Goal: Find specific page/section: Find specific page/section

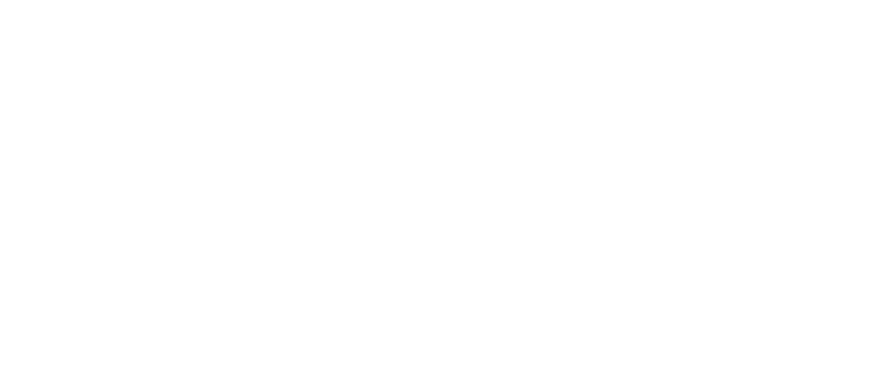
click at [402, 0] on html at bounding box center [439, 0] width 878 height 0
click at [451, 0] on html at bounding box center [439, 0] width 878 height 0
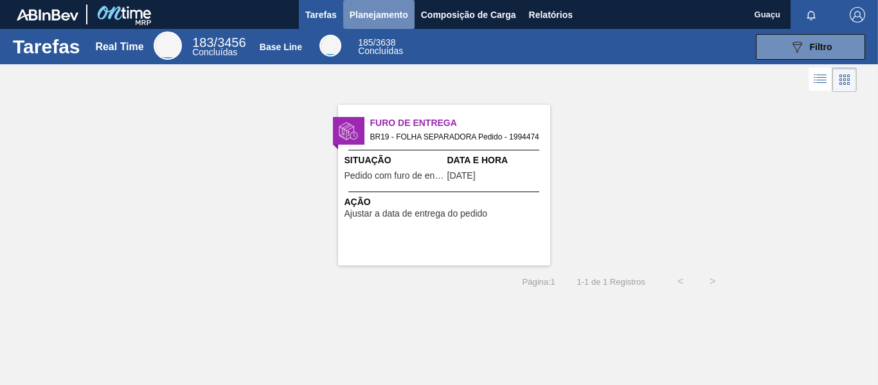
click at [384, 13] on span "Planejamento" at bounding box center [379, 14] width 58 height 15
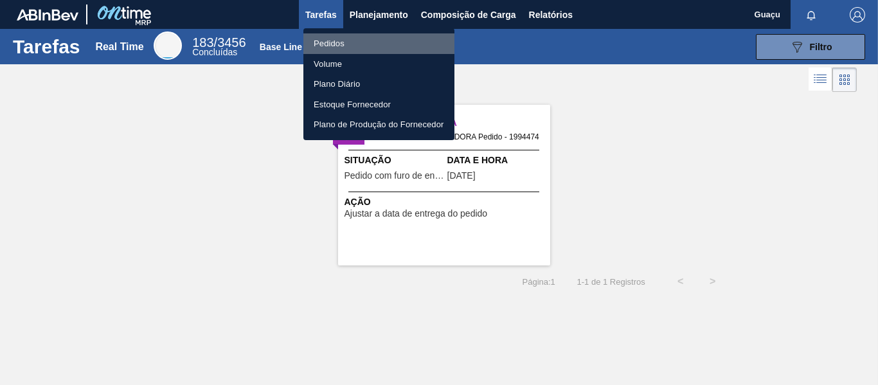
click at [335, 38] on li "Pedidos" at bounding box center [378, 43] width 151 height 21
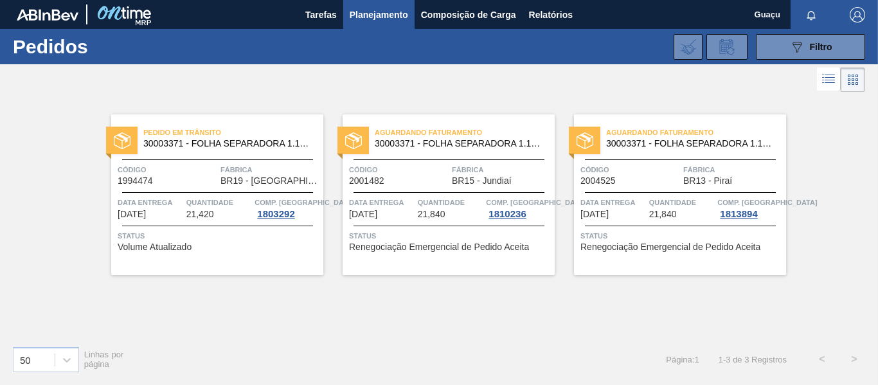
click at [396, 308] on div "Pedido em Trânsito 30003371 - FOLHA SEPARADORA 1.175 mm x 980 mm; Código 199447…" at bounding box center [439, 215] width 878 height 240
